Goal: Information Seeking & Learning: Learn about a topic

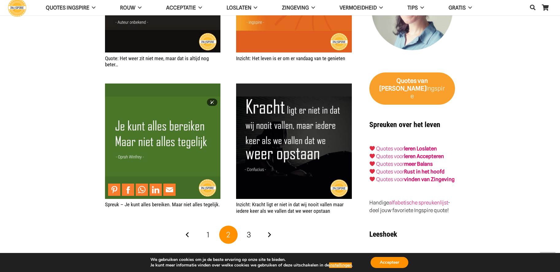
scroll to position [983, 0]
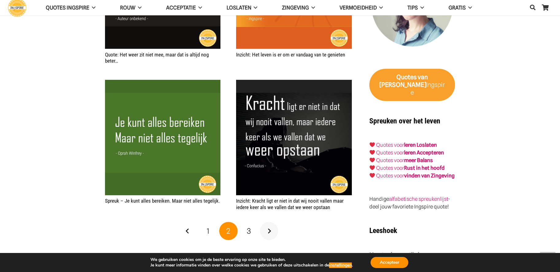
click at [268, 230] on link "Volgende" at bounding box center [269, 231] width 18 height 18
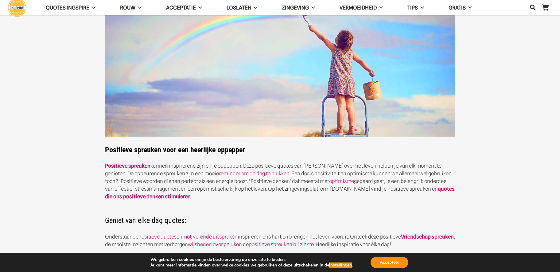
scroll to position [31, 0]
